Goal: Task Accomplishment & Management: Complete application form

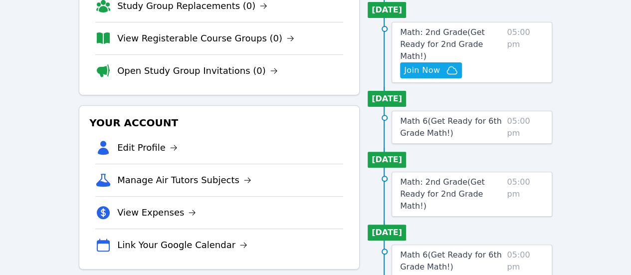
scroll to position [89, 0]
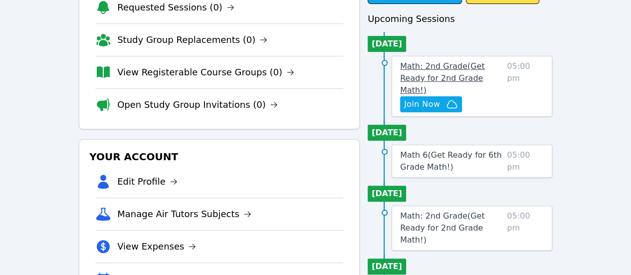
click at [459, 71] on link "Math: 2nd Grade ( Get Ready for 2nd Grade Math! )" at bounding box center [451, 78] width 103 height 36
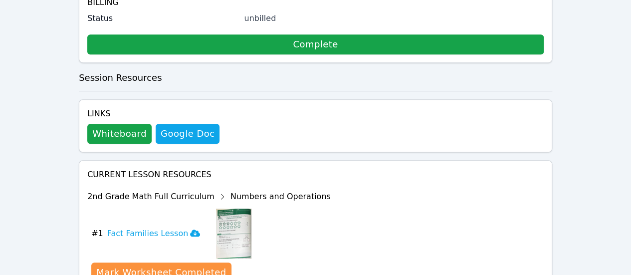
scroll to position [180, 0]
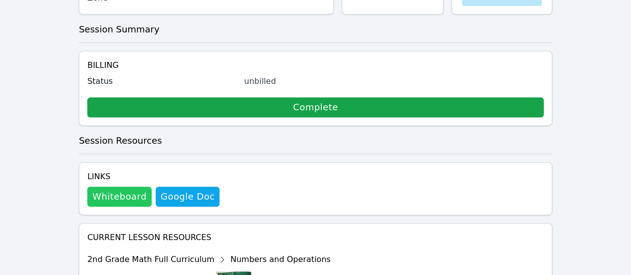
click at [122, 186] on button "Whiteboard" at bounding box center [119, 196] width 64 height 20
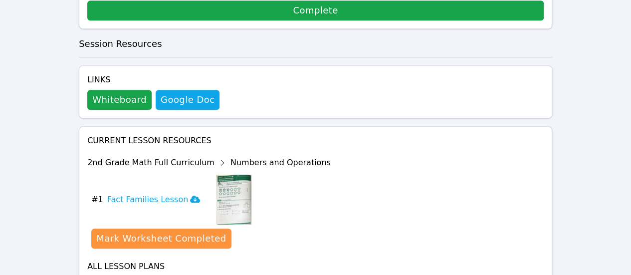
scroll to position [315, 0]
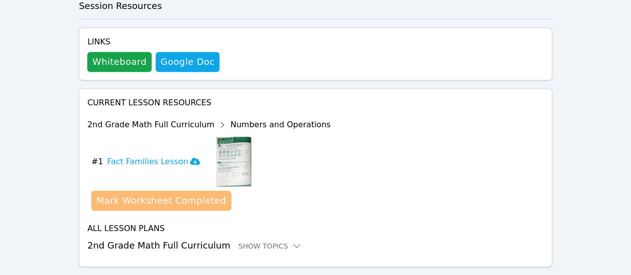
click at [187, 193] on div "Mark Worksheet Completed" at bounding box center [161, 200] width 130 height 14
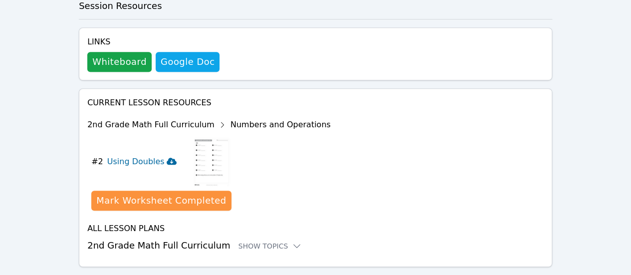
click at [167, 158] on icon at bounding box center [172, 161] width 10 height 7
click at [237, 238] on h3 "2nd Grade Math Full Curriculum Show Topics" at bounding box center [315, 245] width 456 height 14
click at [253, 241] on div "Show Topics" at bounding box center [270, 246] width 64 height 10
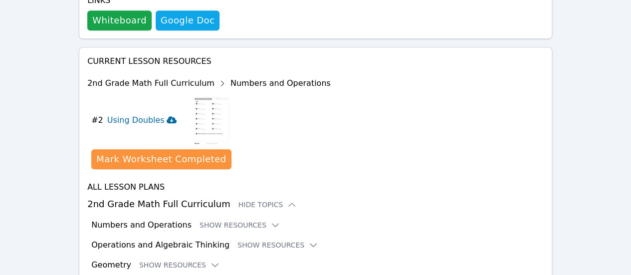
scroll to position [366, 0]
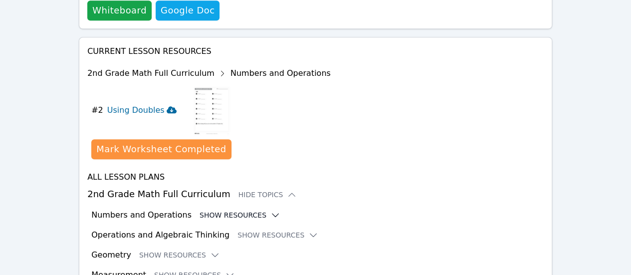
click at [241, 210] on button "Show Resources" at bounding box center [239, 215] width 81 height 10
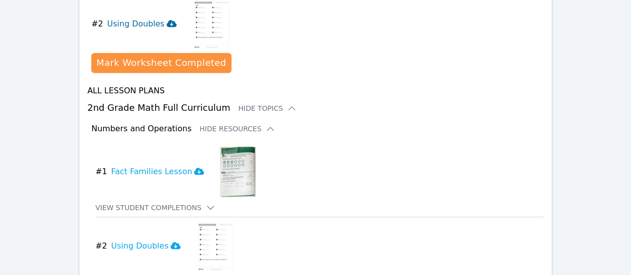
scroll to position [533, 0]
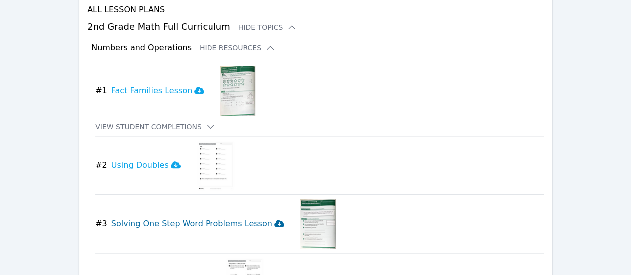
click at [274, 219] on icon at bounding box center [279, 222] width 10 height 7
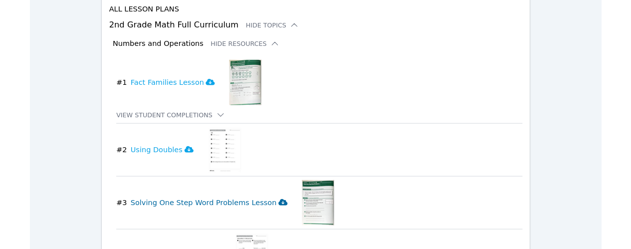
scroll to position [0, 0]
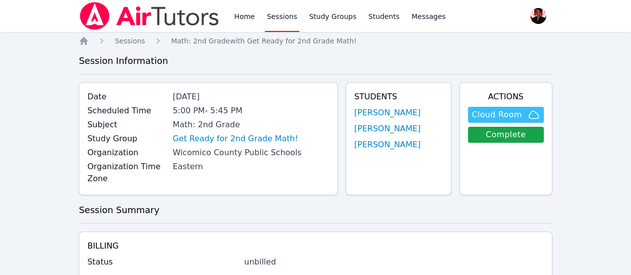
click at [499, 118] on span "Cloud Room" at bounding box center [497, 115] width 50 height 12
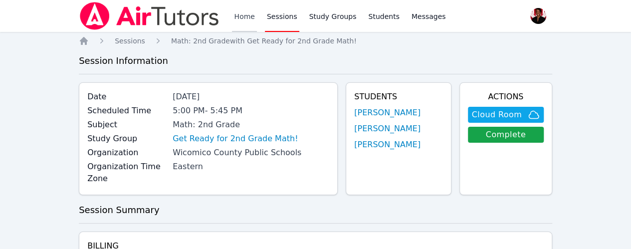
click at [251, 13] on link "Home" at bounding box center [244, 16] width 24 height 32
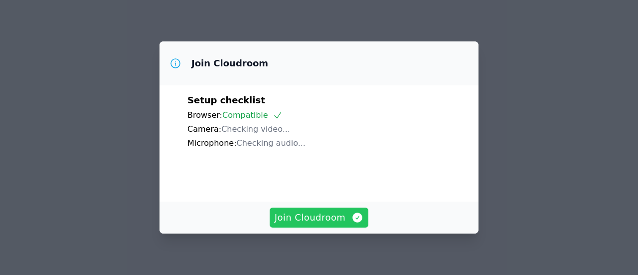
click at [351, 210] on button "Join Cloudroom" at bounding box center [319, 217] width 99 height 20
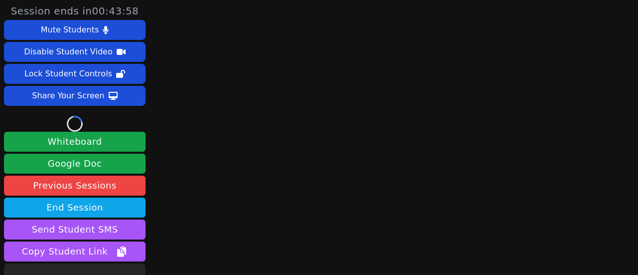
click at [351, 210] on main at bounding box center [387, 137] width 168 height 275
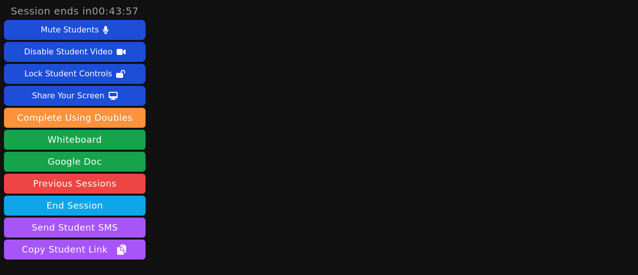
scroll to position [70, 0]
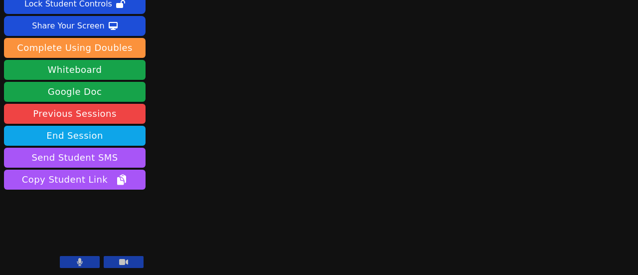
click at [80, 255] on video at bounding box center [75, 231] width 142 height 80
click at [80, 256] on video at bounding box center [75, 231] width 142 height 80
click at [89, 260] on button at bounding box center [80, 262] width 40 height 12
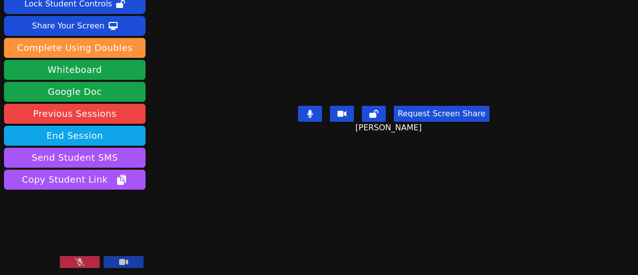
click at [95, 262] on button at bounding box center [80, 262] width 40 height 12
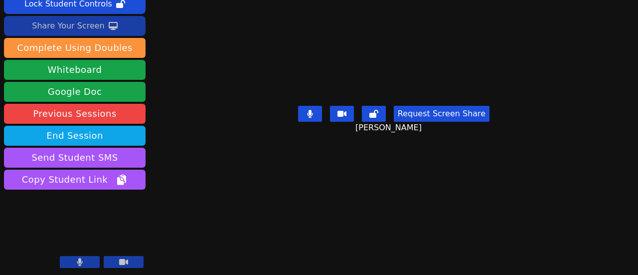
click at [102, 31] on button "Share Your Screen" at bounding box center [75, 26] width 142 height 20
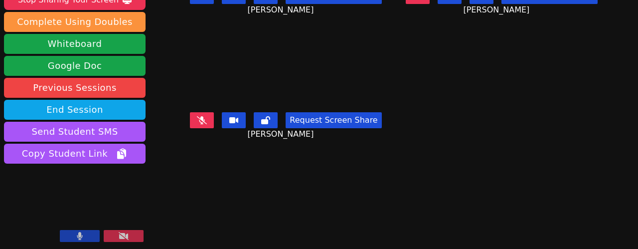
scroll to position [96, 0]
click at [549, 213] on div "Session ends in 00:29:56 Mute Students Disable Student Video Lock Student Contr…" at bounding box center [319, 124] width 638 height 249
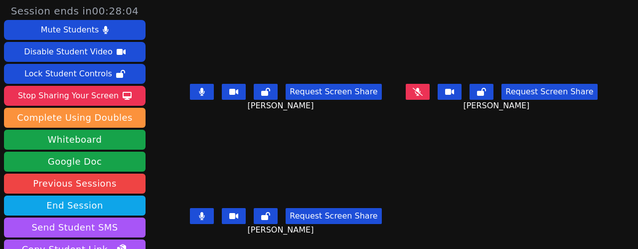
scroll to position [0, 0]
click at [205, 91] on icon at bounding box center [202, 92] width 6 height 8
click at [207, 92] on icon at bounding box center [202, 92] width 10 height 8
click at [413, 90] on icon at bounding box center [418, 91] width 10 height 8
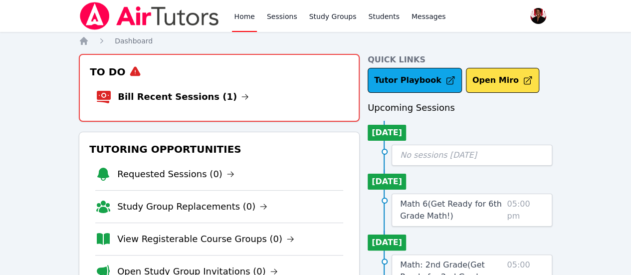
click at [185, 108] on li "Bill Recent Sessions (1)" at bounding box center [219, 97] width 247 height 32
click at [179, 100] on link "Bill Recent Sessions (1)" at bounding box center [183, 97] width 131 height 14
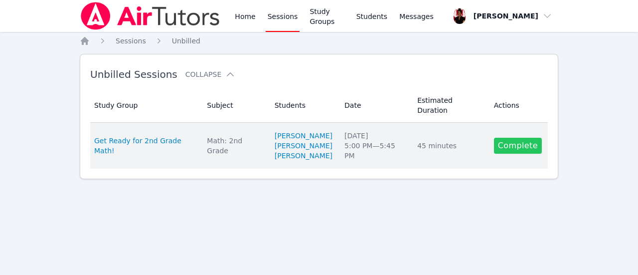
click at [532, 138] on link "Complete" at bounding box center [518, 146] width 48 height 16
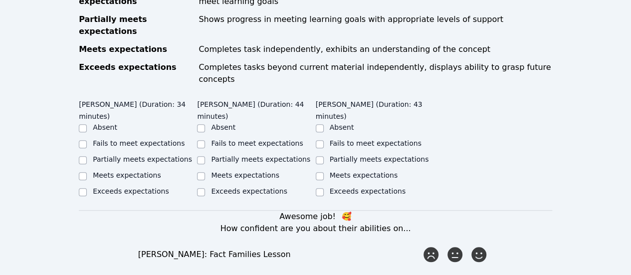
scroll to position [226, 0]
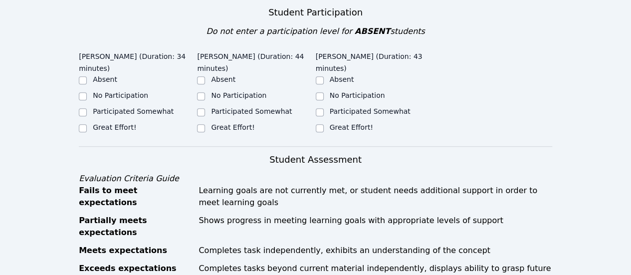
click at [114, 122] on div "Great Effort!" at bounding box center [138, 128] width 118 height 12
click at [121, 123] on label "Great Effort!" at bounding box center [114, 127] width 43 height 8
click at [87, 124] on input "Great Effort!" at bounding box center [83, 128] width 8 height 8
checkbox input "true"
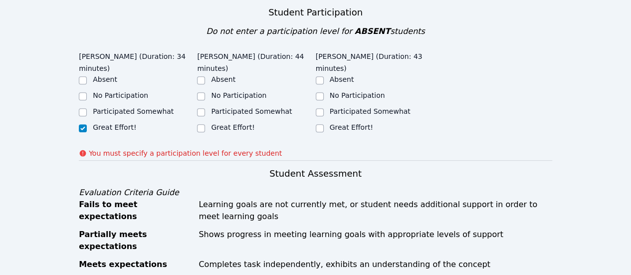
click at [207, 122] on div "Great Effort!" at bounding box center [256, 128] width 118 height 12
click at [230, 123] on label "Great Effort!" at bounding box center [232, 127] width 43 height 8
click at [205, 124] on input "Great Effort!" at bounding box center [201, 128] width 8 height 8
checkbox input "true"
click at [326, 127] on div "Great Effort!" at bounding box center [375, 128] width 118 height 12
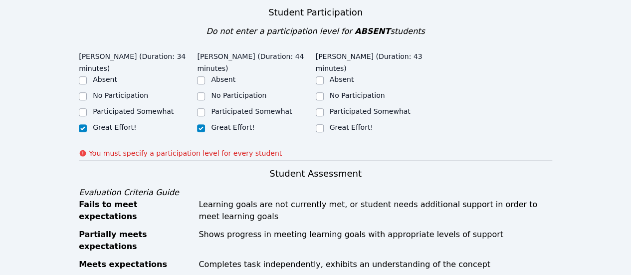
click at [356, 124] on label "Great Effort!" at bounding box center [351, 127] width 43 height 8
click at [324, 124] on input "Great Effort!" at bounding box center [320, 128] width 8 height 8
checkbox input "true"
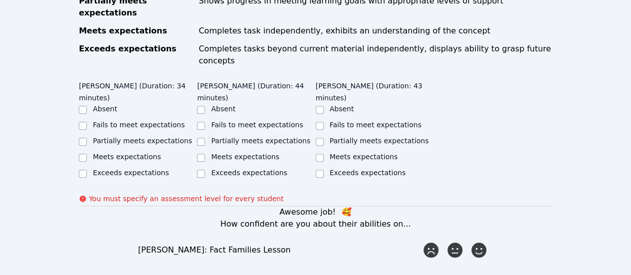
scroll to position [429, 0]
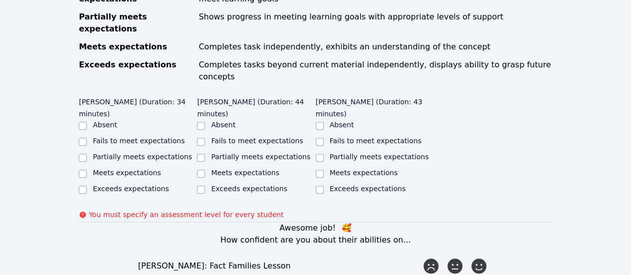
click at [145, 168] on label "Meets expectations" at bounding box center [127, 172] width 68 height 8
click at [87, 169] on input "Meets expectations" at bounding box center [83, 173] width 8 height 8
checkbox input "true"
click at [215, 168] on label "Meets expectations" at bounding box center [245, 172] width 68 height 8
click at [205, 169] on input "Meets expectations" at bounding box center [201, 173] width 8 height 8
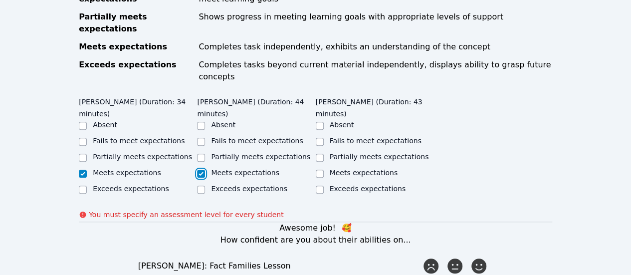
checkbox input "true"
click at [333, 168] on label "Meets expectations" at bounding box center [364, 172] width 68 height 8
click at [324, 169] on input "Meets expectations" at bounding box center [320, 173] width 8 height 8
checkbox input "true"
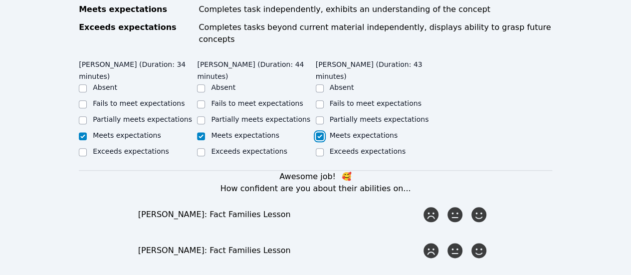
scroll to position [513, 0]
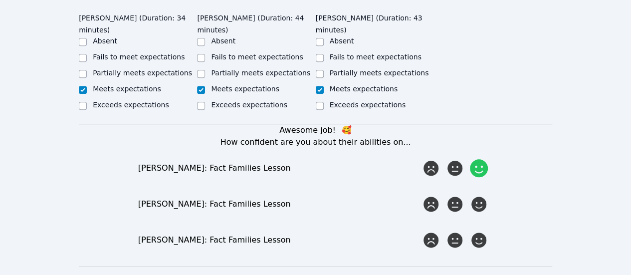
click at [479, 159] on icon at bounding box center [479, 168] width 18 height 18
click at [0, 0] on input "radio" at bounding box center [0, 0] width 0 height 0
click at [481, 195] on icon at bounding box center [479, 204] width 18 height 18
click at [0, 0] on input "radio" at bounding box center [0, 0] width 0 height 0
click at [480, 231] on icon at bounding box center [479, 240] width 18 height 18
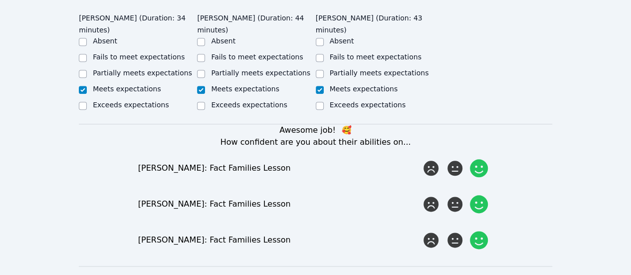
click at [0, 0] on input "radio" at bounding box center [0, 0] width 0 height 0
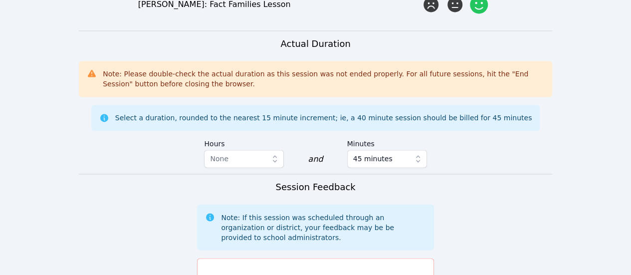
scroll to position [837, 0]
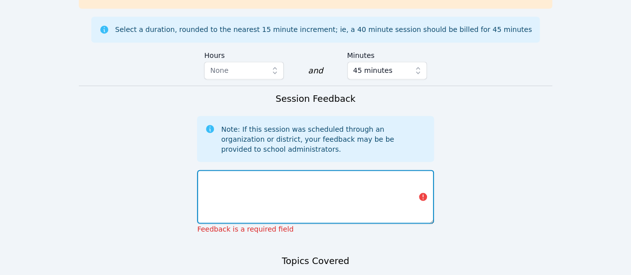
click at [360, 169] on textarea at bounding box center [315, 196] width 236 height 54
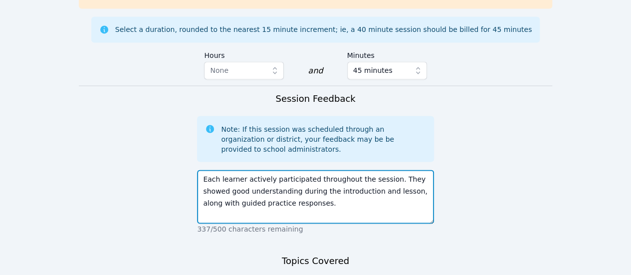
scroll to position [959, 0]
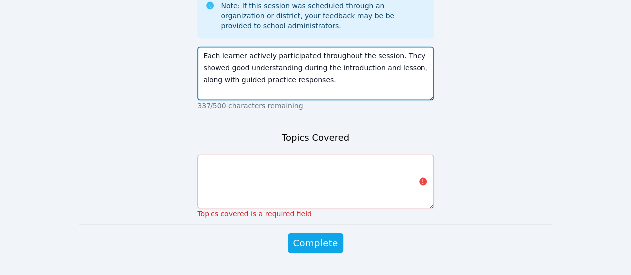
type textarea "Each learner actively participated throughout the session. They showed good und…"
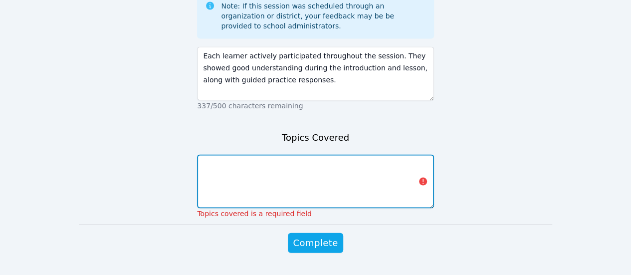
click at [359, 160] on textarea at bounding box center [315, 182] width 236 height 54
paste textarea "2. Solve One Step Word Problems.pdf"
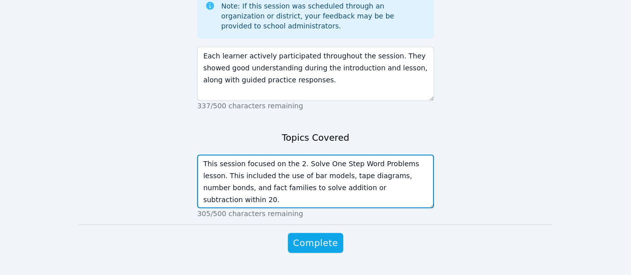
type textarea "This session focused on the 2. Solve One Step Word Problems lesson. This includ…"
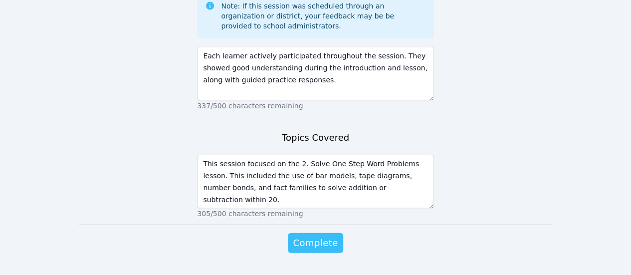
click at [329, 236] on span "Complete" at bounding box center [315, 243] width 45 height 14
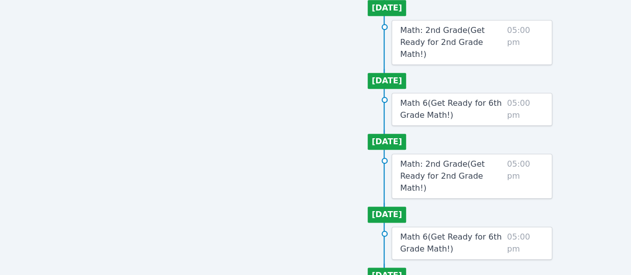
scroll to position [518, 0]
